Goal: Book appointment/travel/reservation

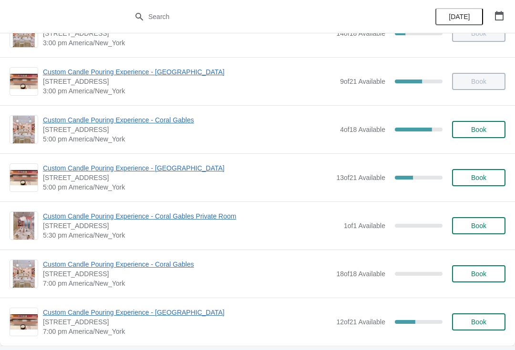
scroll to position [515, 0]
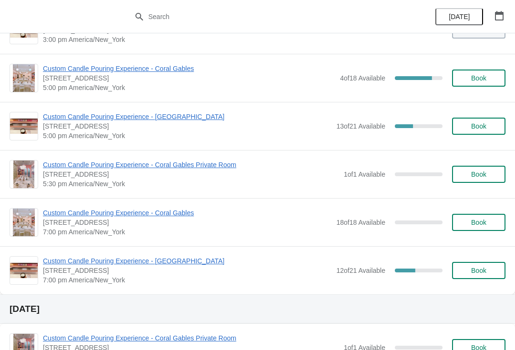
click at [101, 72] on span "Custom Candle Pouring Experience - Coral Gables" at bounding box center [189, 69] width 292 height 10
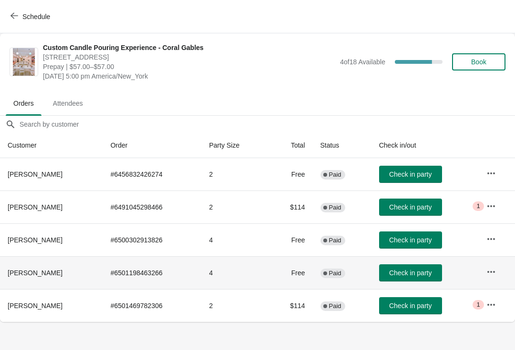
click at [416, 269] on span "Check in party" at bounding box center [410, 273] width 42 height 8
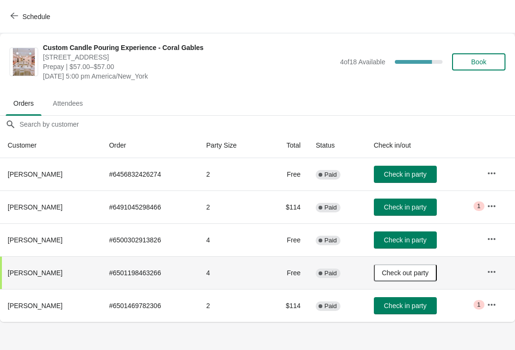
click at [500, 169] on button "button" at bounding box center [491, 173] width 17 height 17
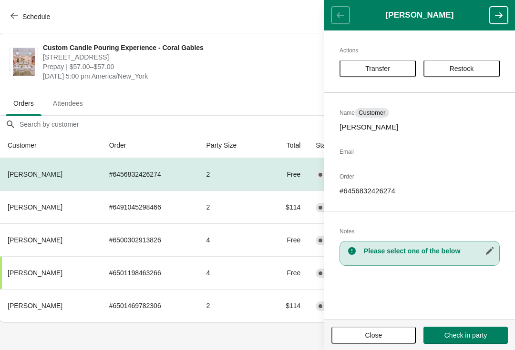
click at [388, 332] on span "Close" at bounding box center [373, 336] width 67 height 8
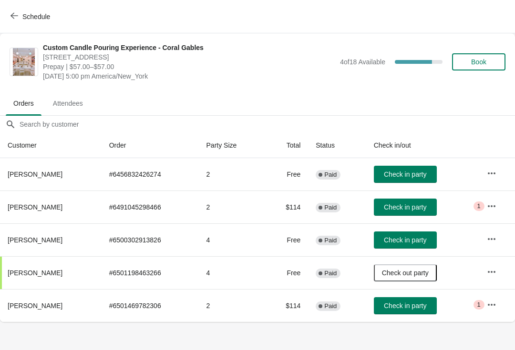
click at [414, 211] on span "Check in party" at bounding box center [405, 208] width 42 height 8
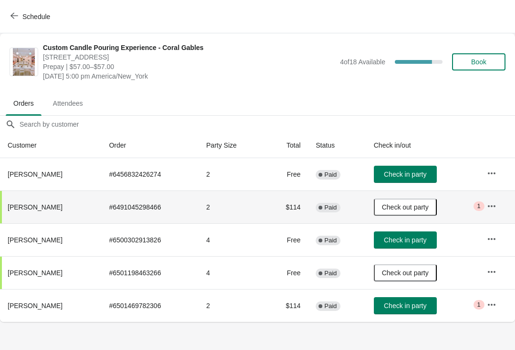
click at [430, 234] on button "Check in party" at bounding box center [405, 240] width 63 height 17
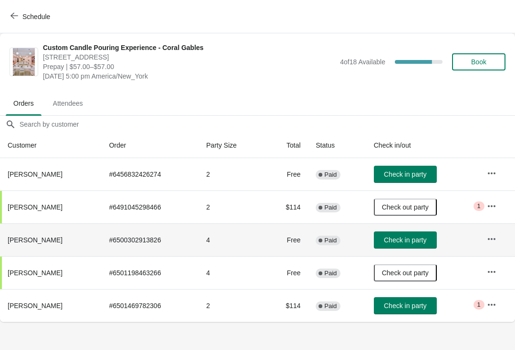
click at [399, 237] on span "Check in party" at bounding box center [405, 240] width 42 height 8
click at [407, 235] on button "Check in party" at bounding box center [405, 240] width 63 height 17
click at [488, 276] on icon "button" at bounding box center [492, 272] width 10 height 10
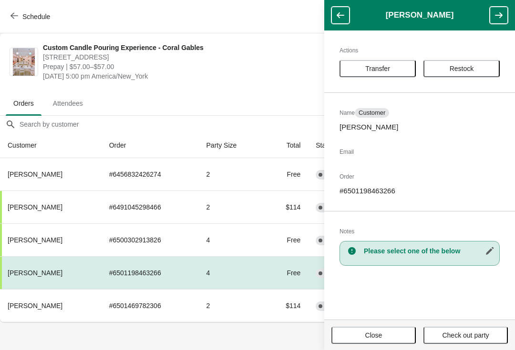
click at [373, 73] on button "Transfer" at bounding box center [377, 68] width 76 height 17
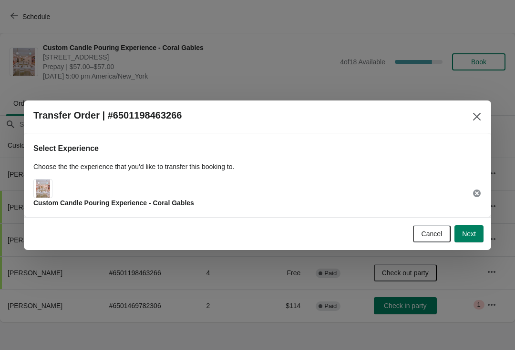
click at [478, 231] on button "Next" at bounding box center [468, 233] width 29 height 17
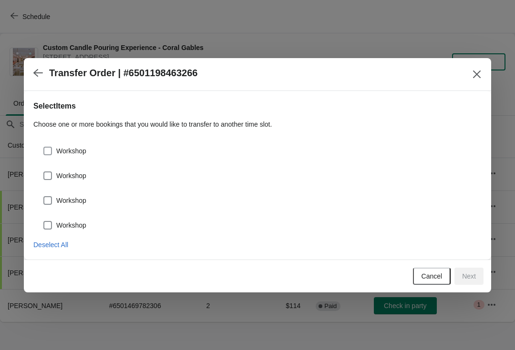
click at [61, 152] on span "Workshop" at bounding box center [71, 151] width 30 height 10
click at [44, 147] on input "Workshop" at bounding box center [43, 147] width 0 height 0
checkbox input "true"
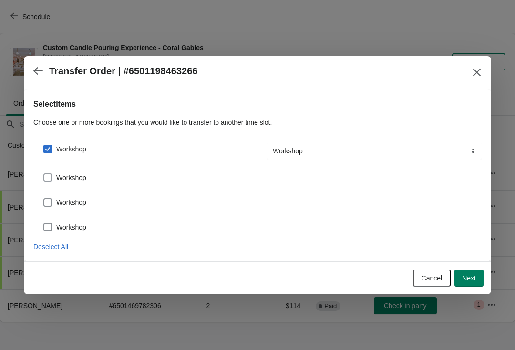
click at [64, 183] on label "Workshop" at bounding box center [64, 177] width 43 height 13
click at [44, 174] on input "Workshop" at bounding box center [43, 174] width 0 height 0
checkbox input "true"
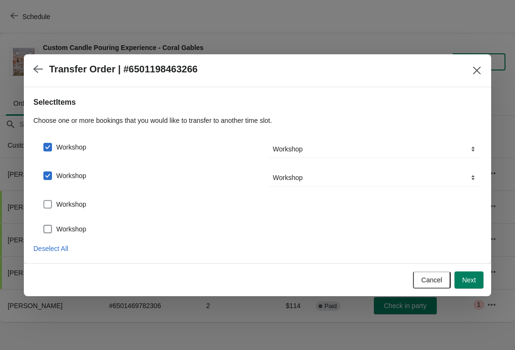
click at [81, 205] on span "Workshop" at bounding box center [71, 205] width 30 height 10
click at [44, 201] on input "Workshop" at bounding box center [43, 200] width 0 height 0
checkbox input "true"
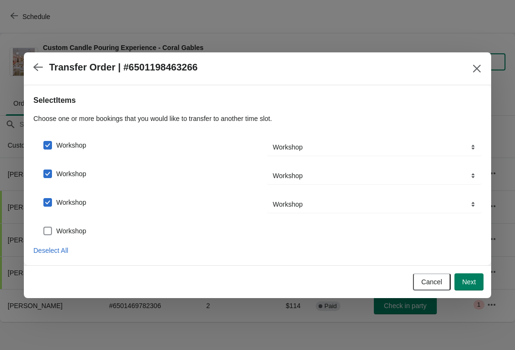
click at [78, 225] on label "Workshop" at bounding box center [64, 231] width 43 height 13
click at [44, 227] on input "Workshop" at bounding box center [43, 227] width 0 height 0
checkbox input "true"
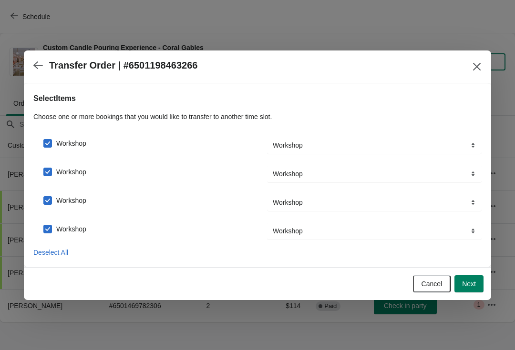
click at [477, 290] on button "Next" at bounding box center [468, 284] width 29 height 17
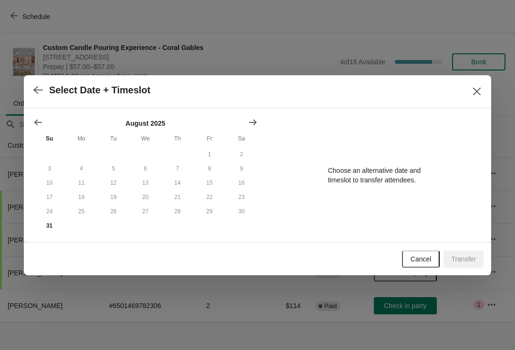
click at [254, 118] on icon "Show next month, September 2025" at bounding box center [253, 123] width 10 height 10
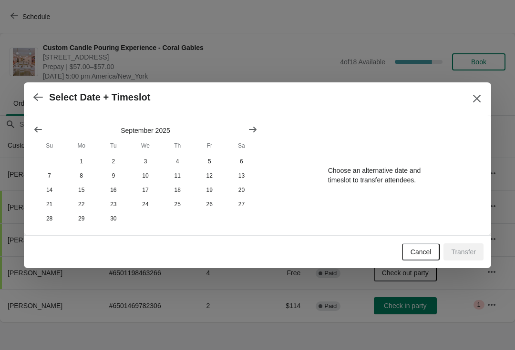
click at [257, 125] on icon "Show next month, October 2025" at bounding box center [253, 130] width 10 height 10
click at [210, 175] on button "10" at bounding box center [210, 176] width 32 height 14
click at [45, 122] on button "Show previous month, September 2025" at bounding box center [38, 129] width 17 height 17
click at [115, 160] on button "2" at bounding box center [113, 161] width 32 height 14
click at [39, 133] on button "Show previous month, August 2025" at bounding box center [38, 129] width 17 height 17
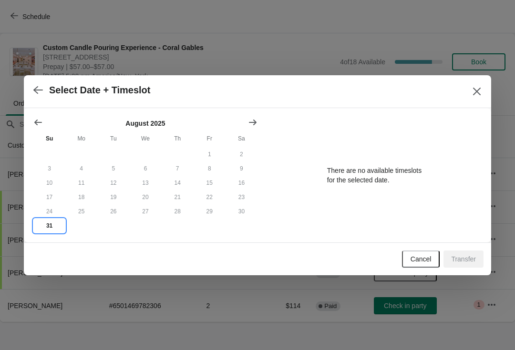
click at [49, 231] on button "31" at bounding box center [49, 226] width 32 height 14
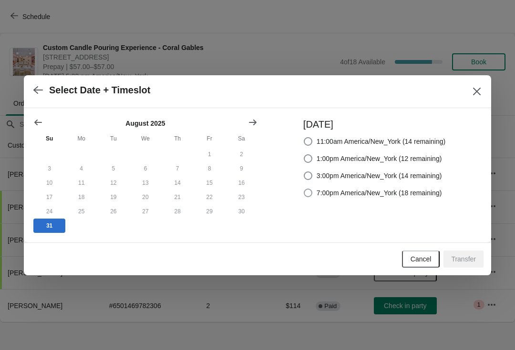
click at [396, 188] on span "7:00pm America/New_York (18 remaining)" at bounding box center [379, 193] width 125 height 10
click at [304, 189] on input "7:00pm America/New_York (18 remaining)" at bounding box center [304, 189] width 0 height 0
radio input "true"
click at [471, 85] on button "Close" at bounding box center [476, 91] width 17 height 17
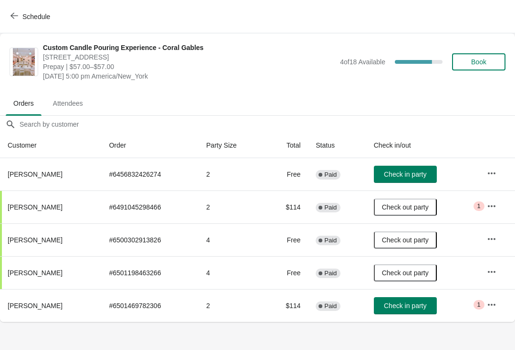
click at [491, 170] on icon "button" at bounding box center [492, 174] width 10 height 10
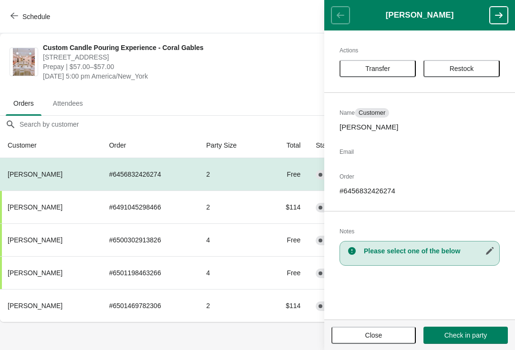
click at [386, 335] on span "Close" at bounding box center [373, 336] width 67 height 8
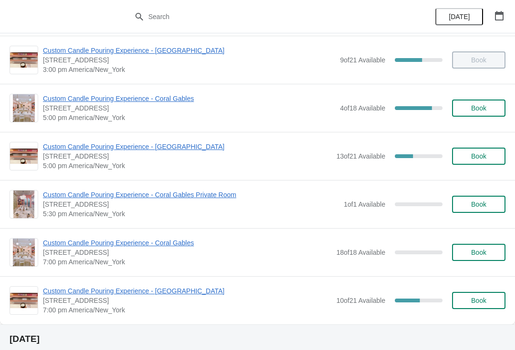
scroll to position [485, 0]
click at [175, 95] on span "Custom Candle Pouring Experience - Coral Gables" at bounding box center [189, 99] width 292 height 10
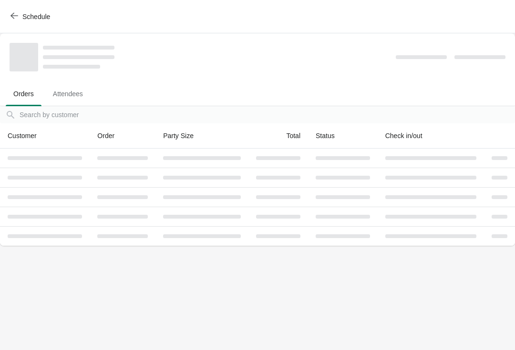
scroll to position [0, 0]
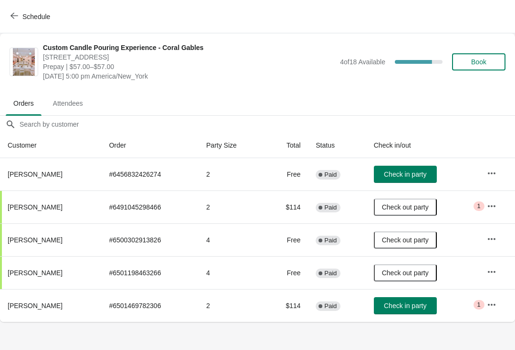
click at [405, 305] on span "Check in party" at bounding box center [405, 306] width 42 height 8
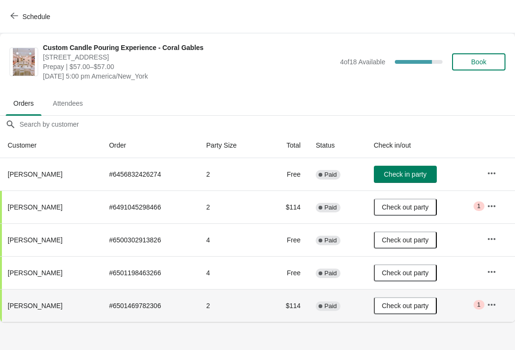
click at [24, 15] on span "Schedule" at bounding box center [36, 17] width 28 height 8
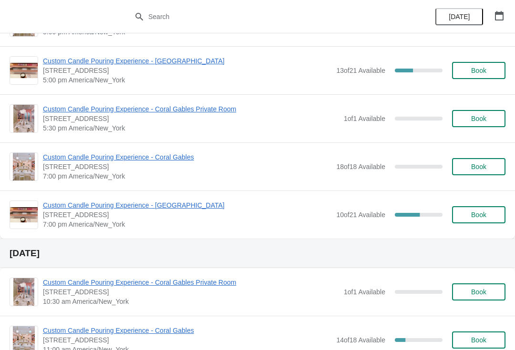
scroll to position [572, 0]
click at [492, 171] on button "Book" at bounding box center [478, 166] width 53 height 17
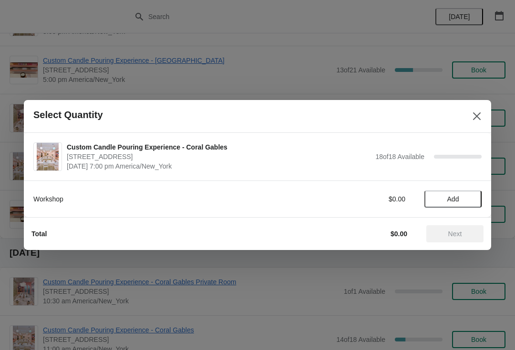
click at [441, 197] on span "Add" at bounding box center [453, 199] width 40 height 8
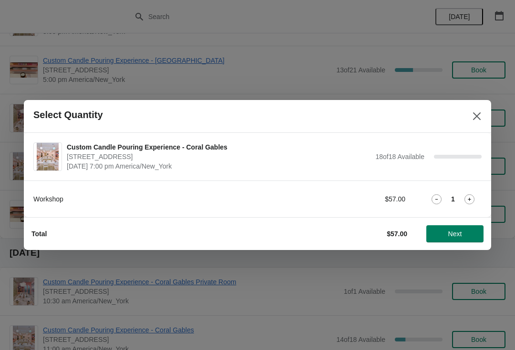
click at [469, 194] on icon at bounding box center [469, 199] width 10 height 10
click at [473, 193] on div "Workshop $114.00 2" at bounding box center [257, 199] width 448 height 17
click at [464, 194] on icon at bounding box center [469, 199] width 10 height 10
click at [470, 198] on icon at bounding box center [469, 199] width 3 height 3
click at [456, 232] on span "Next" at bounding box center [455, 234] width 14 height 8
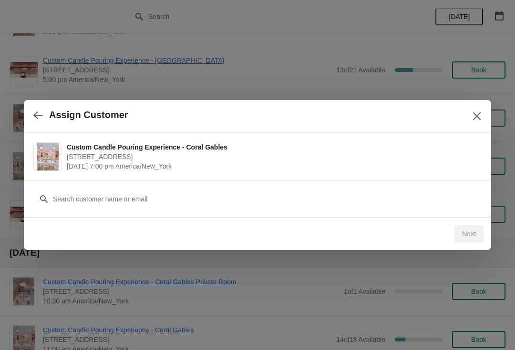
click at [229, 186] on div "Customer" at bounding box center [257, 194] width 448 height 27
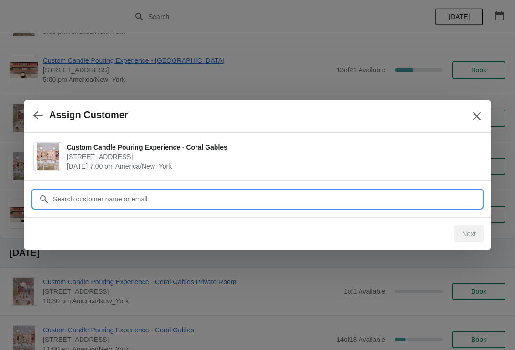
click at [209, 198] on input "Customer" at bounding box center [266, 199] width 429 height 17
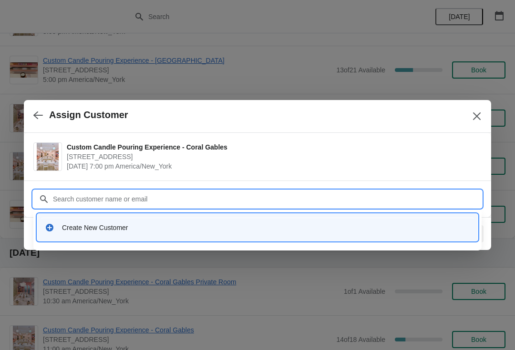
click at [137, 235] on div "Create New Customer" at bounding box center [257, 228] width 433 height 20
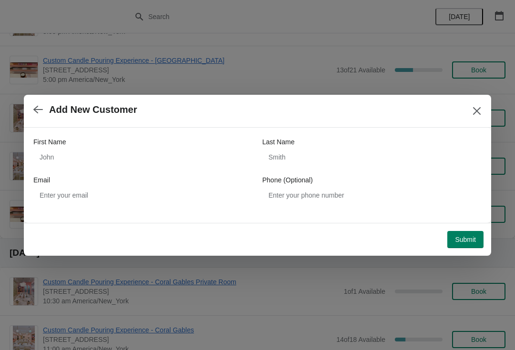
click at [65, 146] on label "First Name" at bounding box center [49, 142] width 32 height 10
click at [65, 149] on input "First Name" at bounding box center [142, 157] width 219 height 17
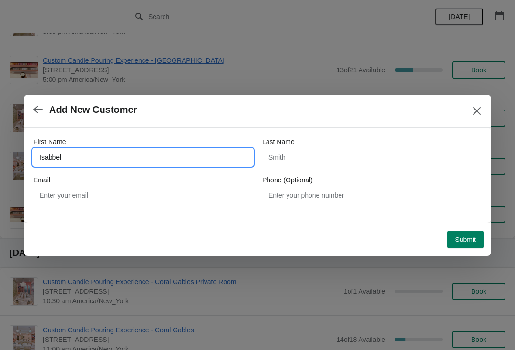
type input "Isabbell"
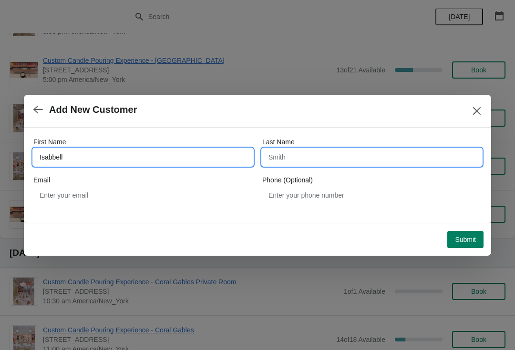
click at [334, 155] on input "Last Name" at bounding box center [371, 157] width 219 height 17
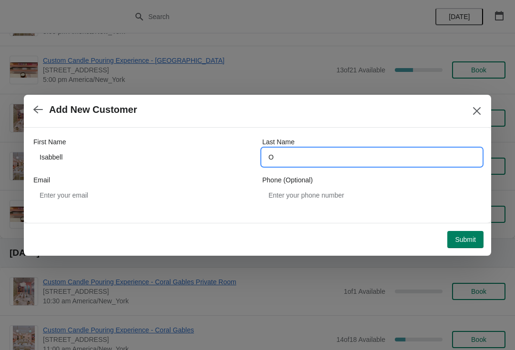
type input "O"
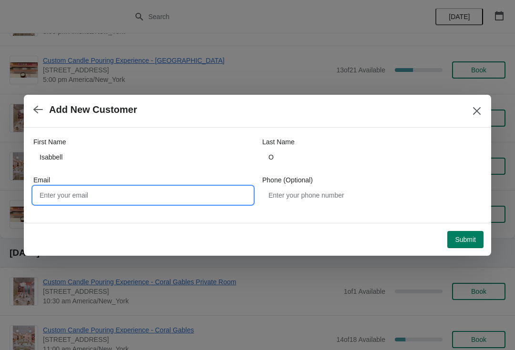
click at [467, 237] on span "Submit" at bounding box center [465, 240] width 21 height 8
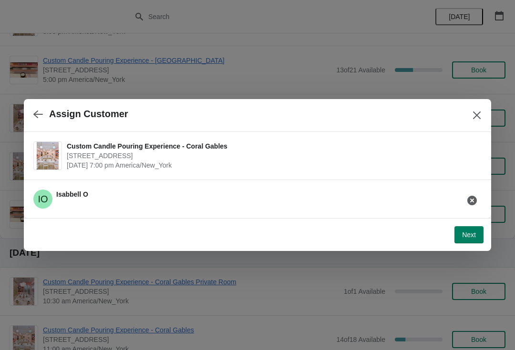
click at [471, 238] on span "Next" at bounding box center [469, 235] width 14 height 8
select select "Friend"
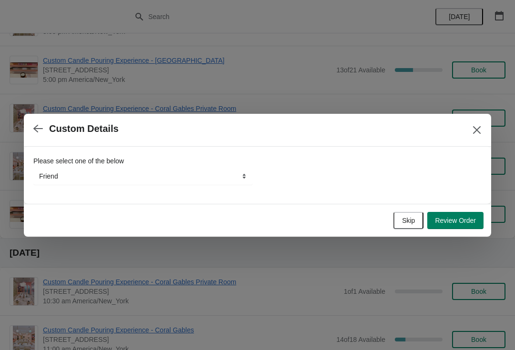
click at [409, 209] on div "Skip Review Order" at bounding box center [256, 218] width 456 height 21
click at [412, 214] on button "Skip" at bounding box center [408, 220] width 30 height 17
